Goal: Find specific page/section: Find specific page/section

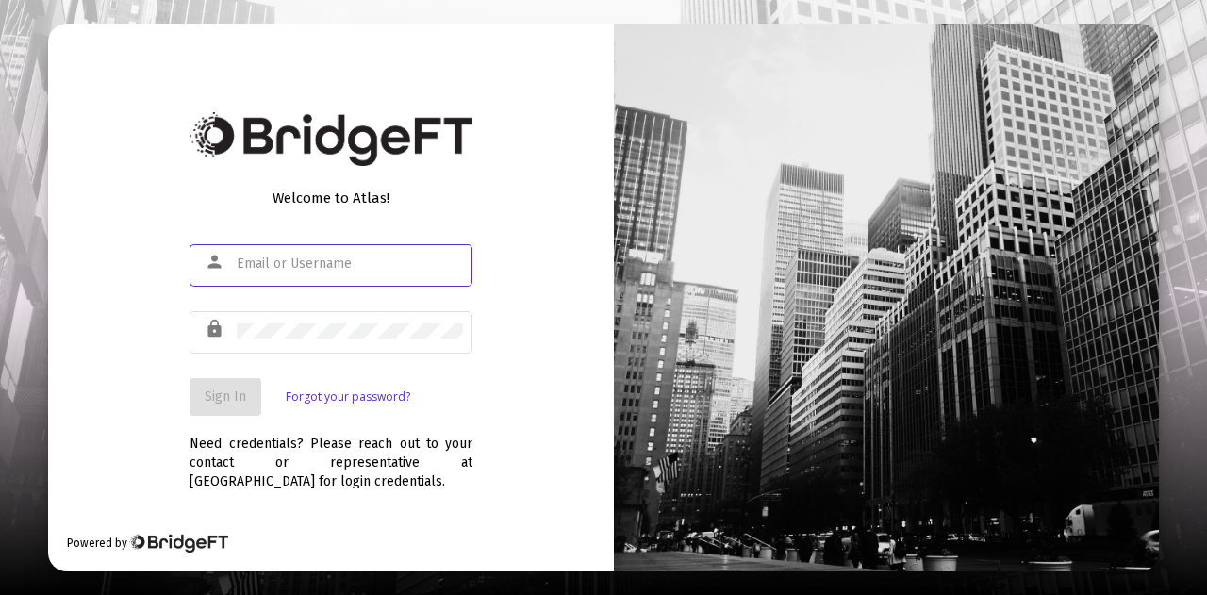
click at [300, 259] on input "text" at bounding box center [350, 263] width 226 height 15
type input "[PERSON_NAME][EMAIL_ADDRESS][DOMAIN_NAME]"
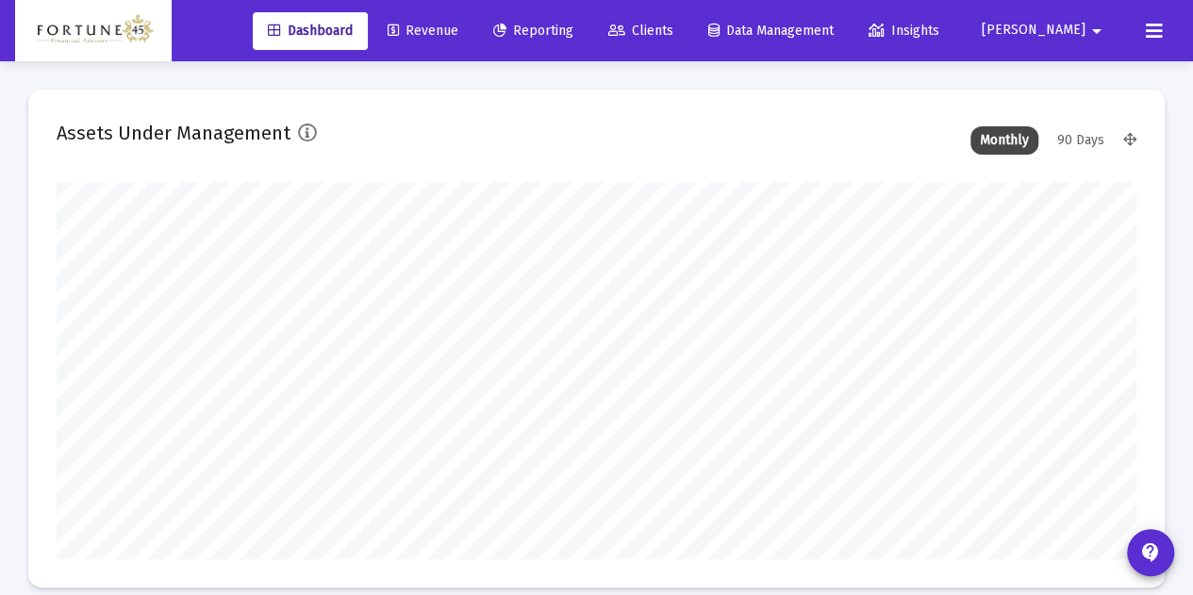
scroll to position [377, 579]
type input "[DATE]"
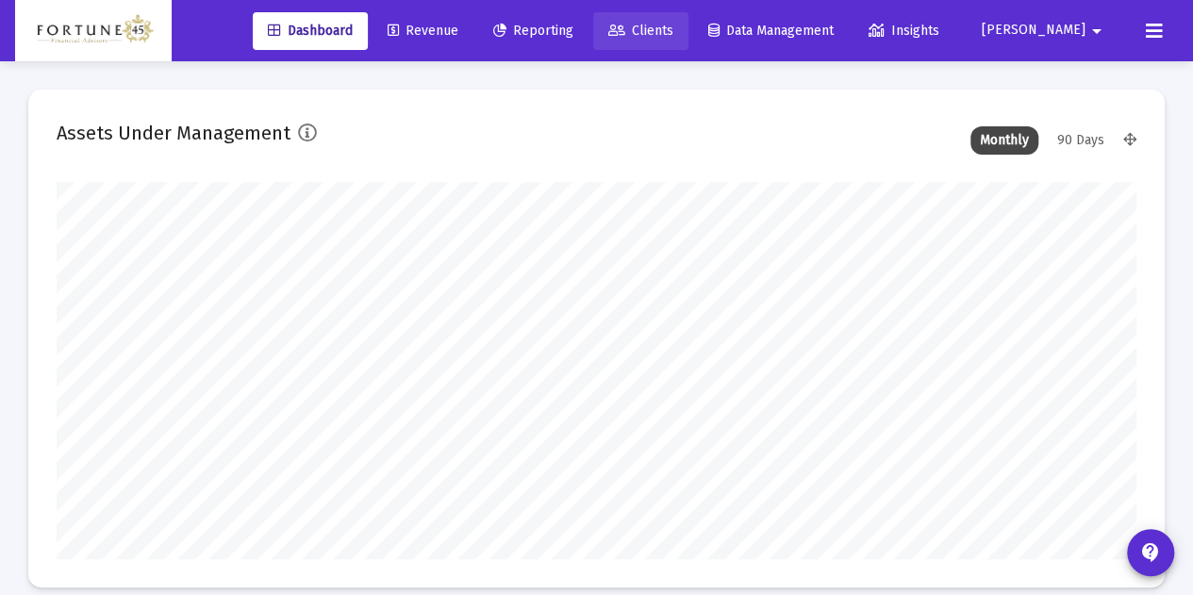
click at [688, 48] on link "Clients" at bounding box center [640, 31] width 95 height 38
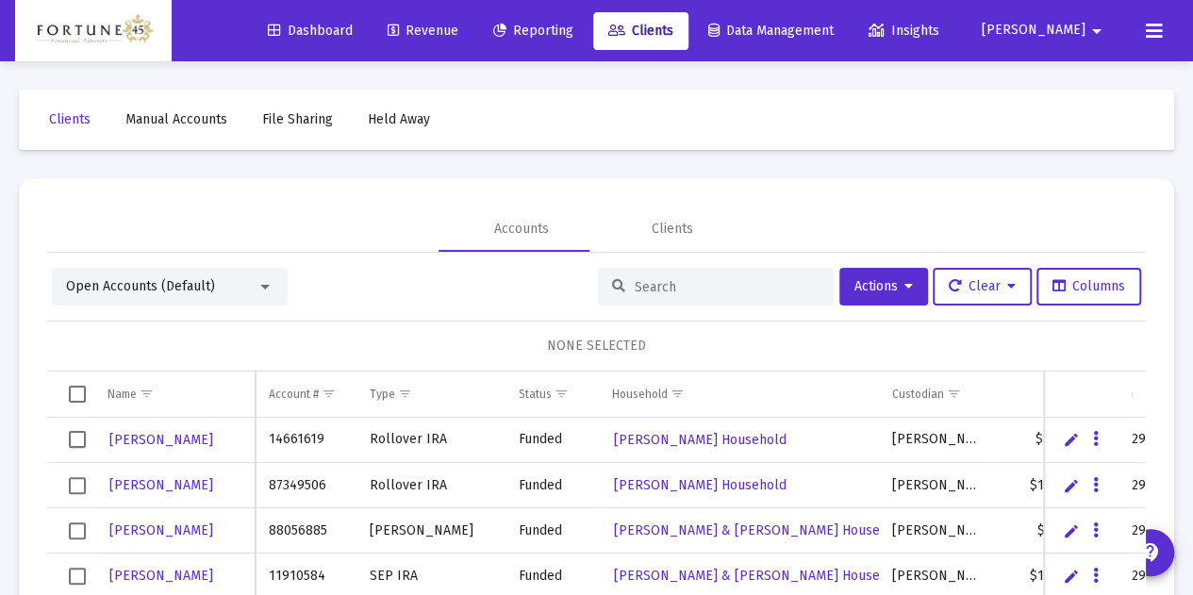
scroll to position [64, 0]
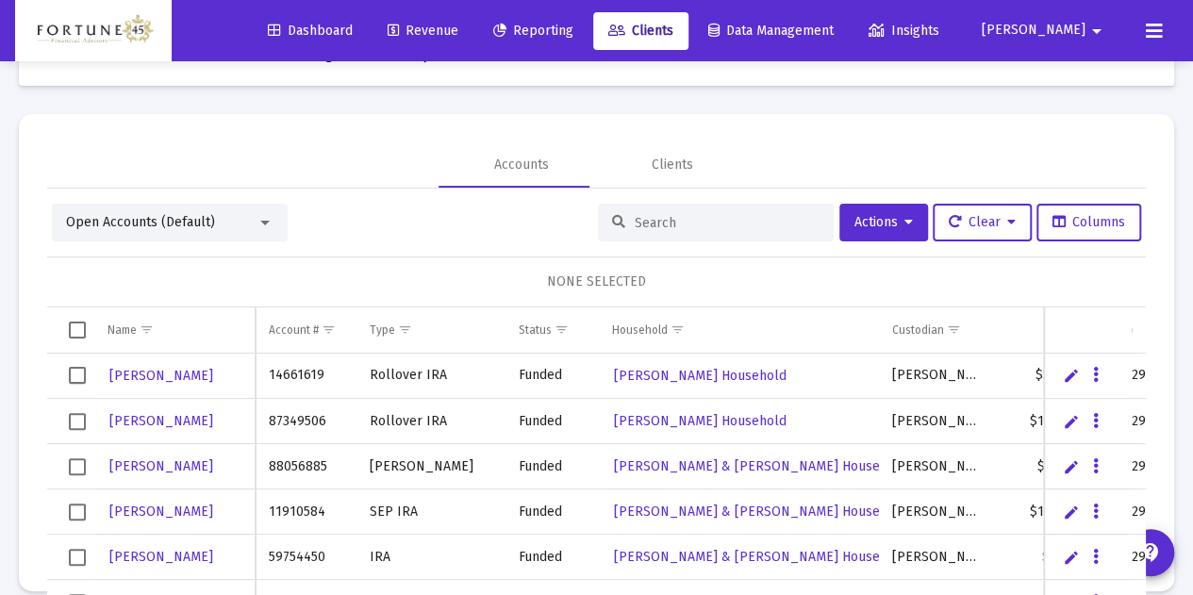
click at [647, 227] on input at bounding box center [727, 223] width 185 height 16
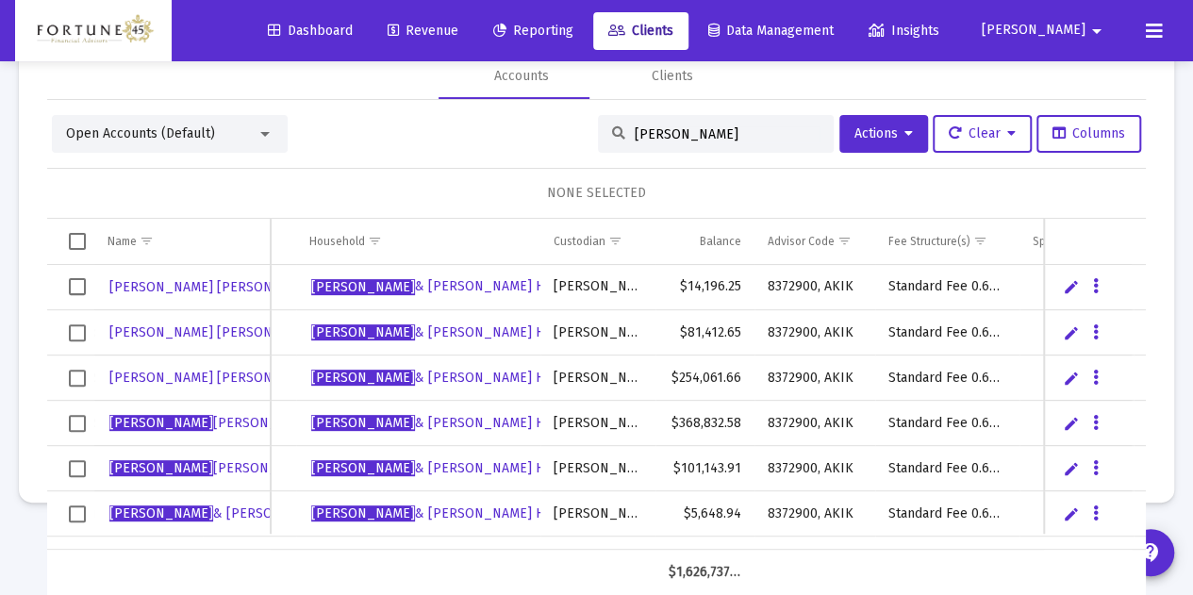
scroll to position [0, 0]
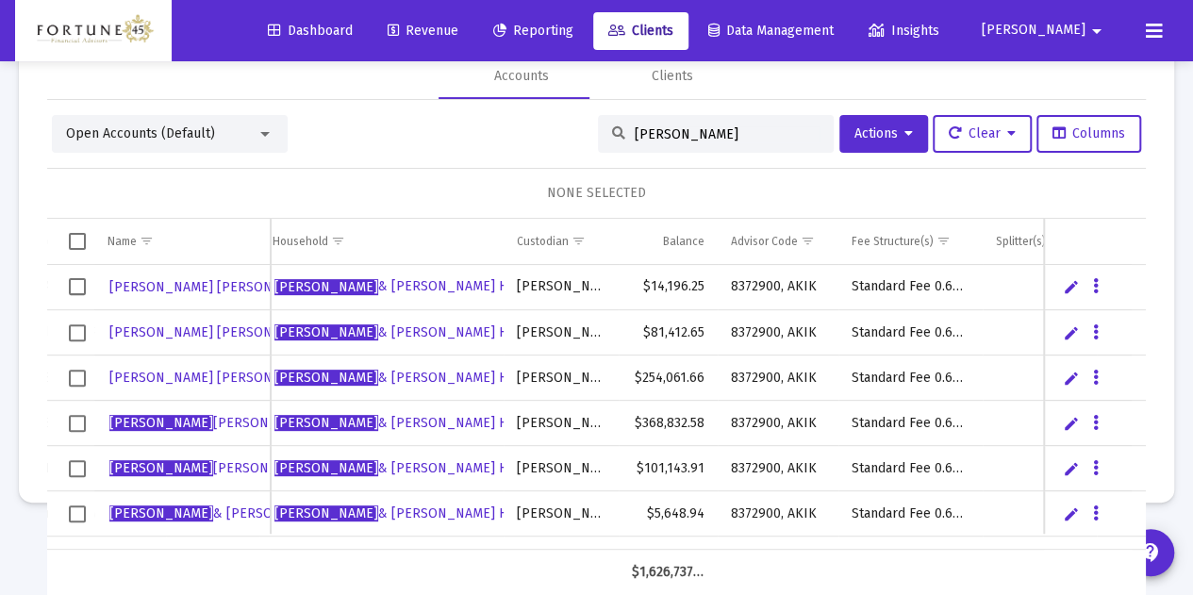
type input "[PERSON_NAME]"
